Goal: Information Seeking & Learning: Learn about a topic

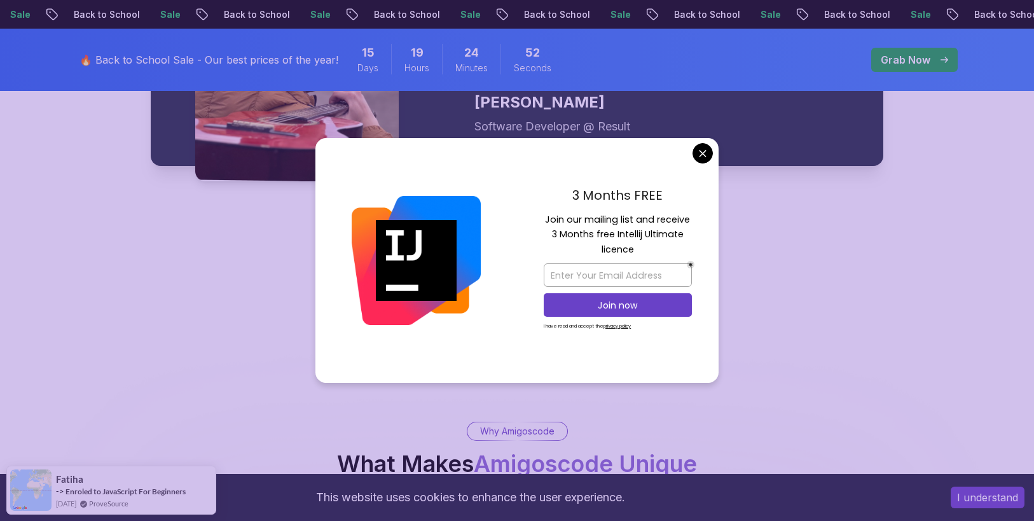
scroll to position [1827, 0]
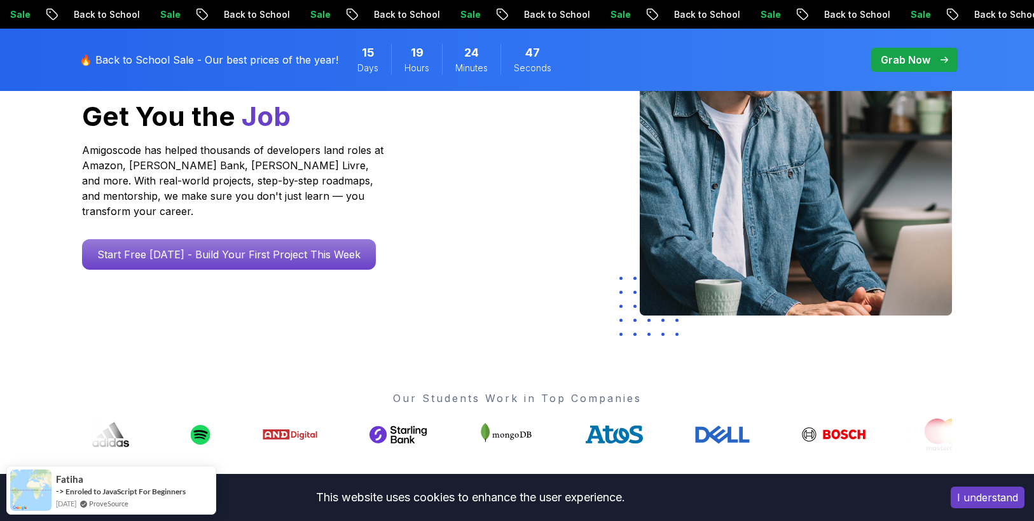
scroll to position [0, 0]
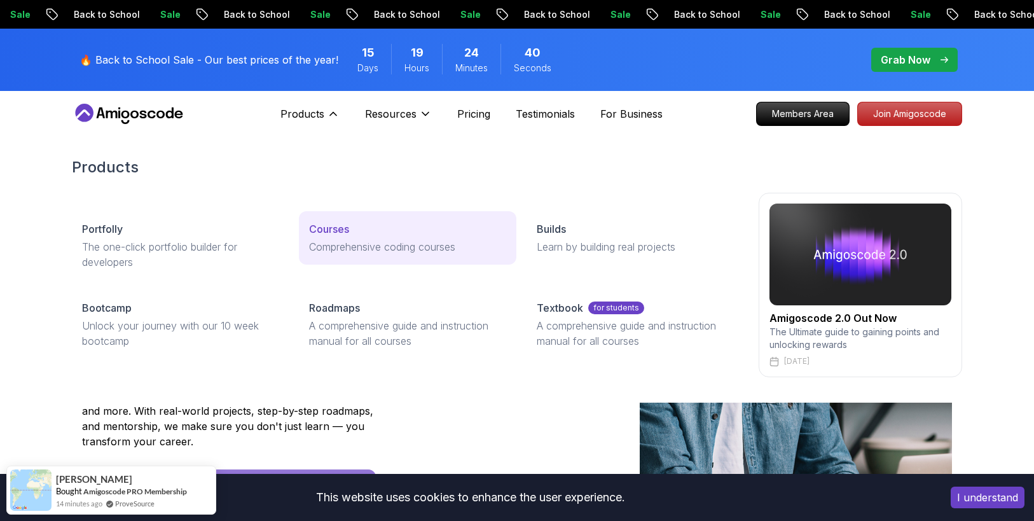
click at [339, 231] on p "Courses" at bounding box center [329, 228] width 40 height 15
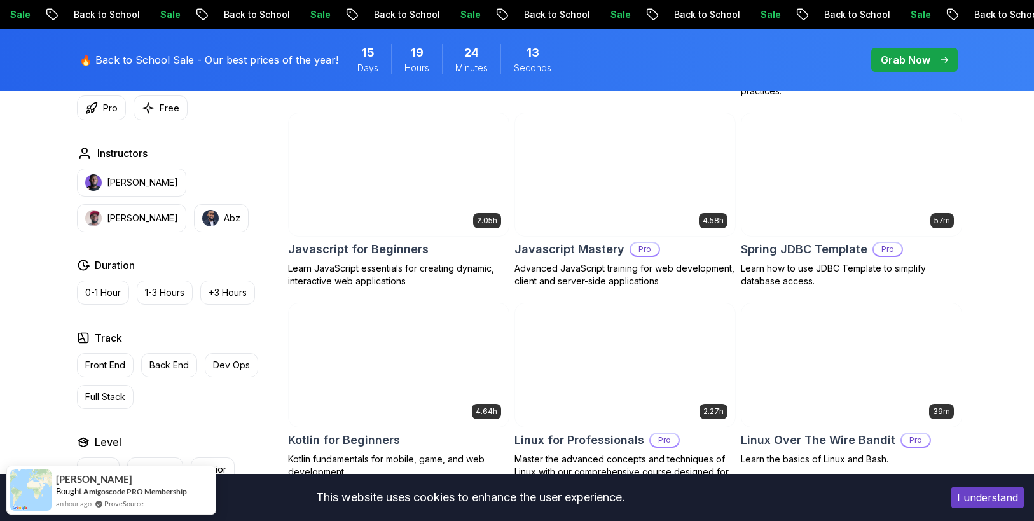
scroll to position [2385, 0]
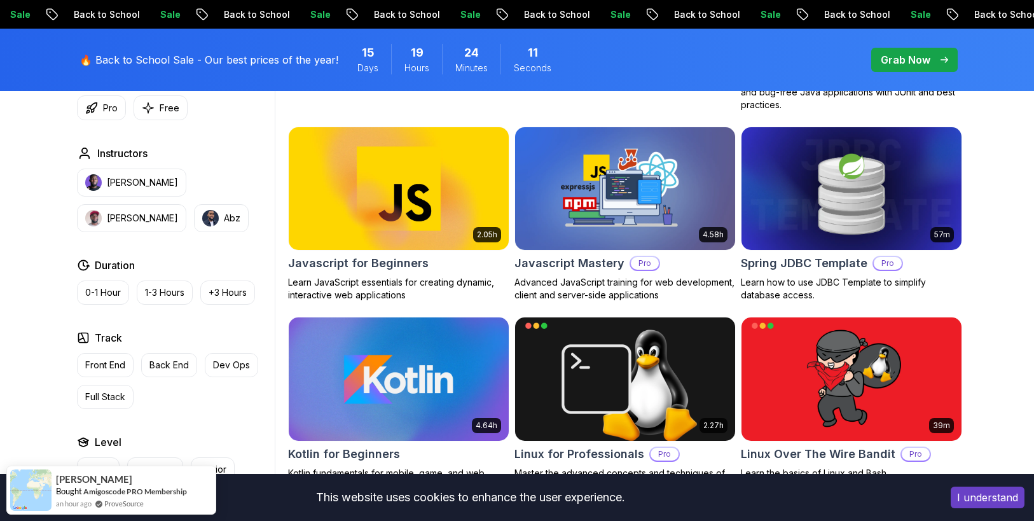
click at [450, 375] on img at bounding box center [398, 378] width 231 height 129
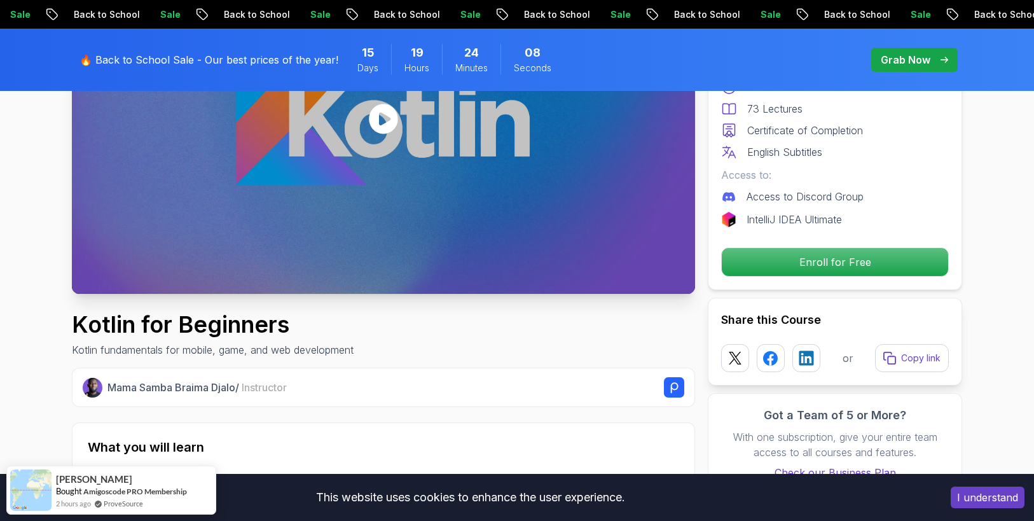
scroll to position [214, 0]
